Goal: Task Accomplishment & Management: Use online tool/utility

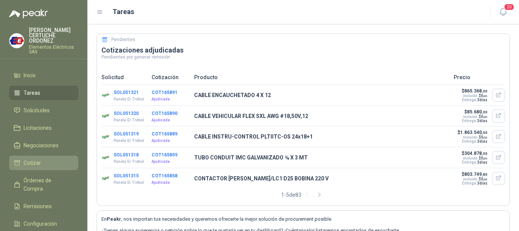
click at [32, 163] on span "Cotizar" at bounding box center [32, 162] width 17 height 8
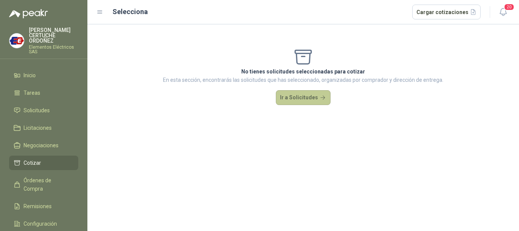
click at [290, 101] on button "Ir a Solicitudes" at bounding box center [303, 97] width 55 height 15
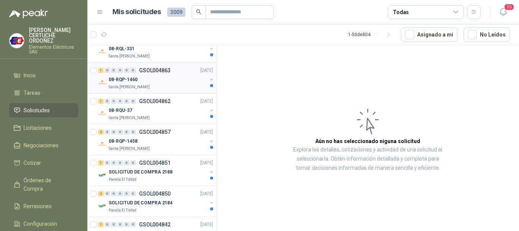
scroll to position [152, 0]
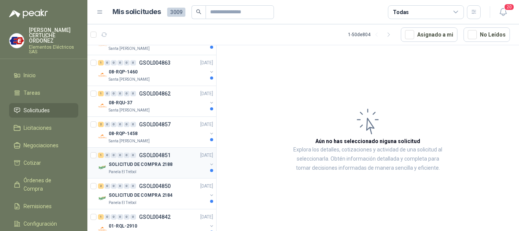
click at [103, 155] on div "1" at bounding box center [101, 154] width 6 height 5
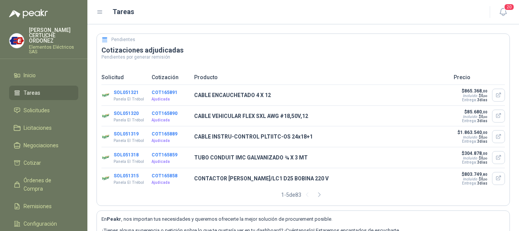
scroll to position [70, 0]
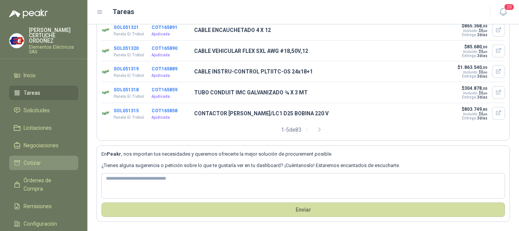
click at [29, 164] on span "Cotizar" at bounding box center [32, 162] width 17 height 8
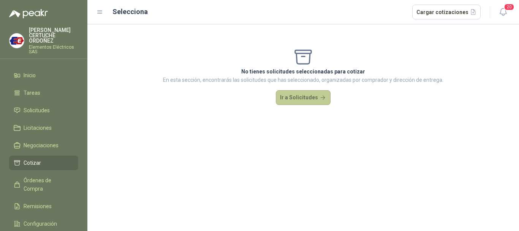
click at [282, 93] on button "Ir a Solicitudes" at bounding box center [303, 97] width 55 height 15
